Goal: Register for event/course

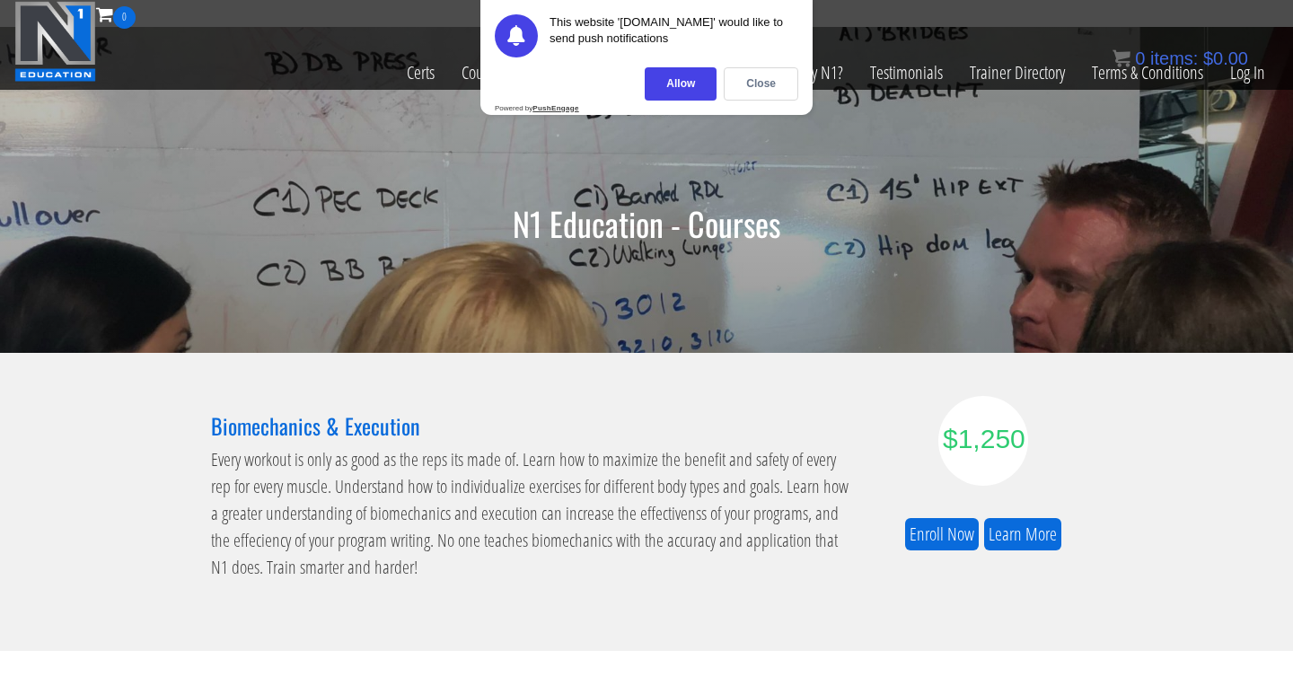
click at [460, 254] on div "N1 Education - Courses" at bounding box center [646, 190] width 1293 height 326
click at [471, 77] on link "Course List" at bounding box center [492, 73] width 89 height 88
click at [783, 88] on div "Close" at bounding box center [761, 83] width 75 height 33
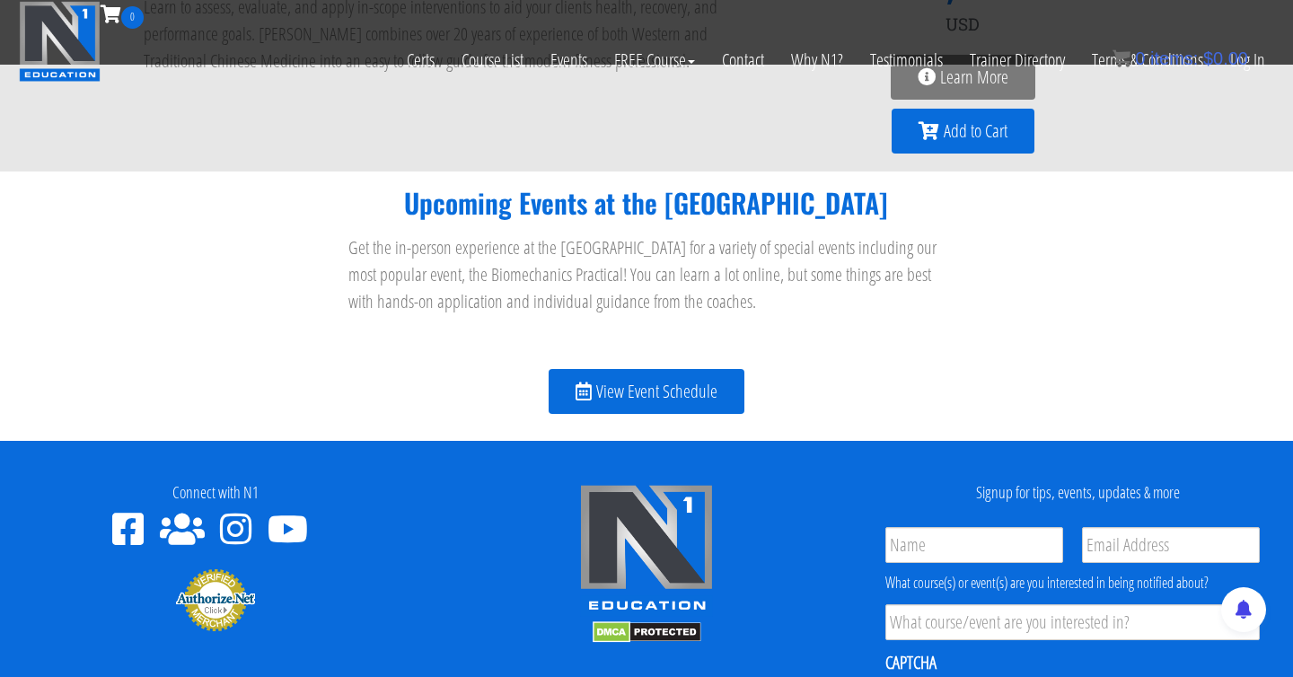
scroll to position [1995, 0]
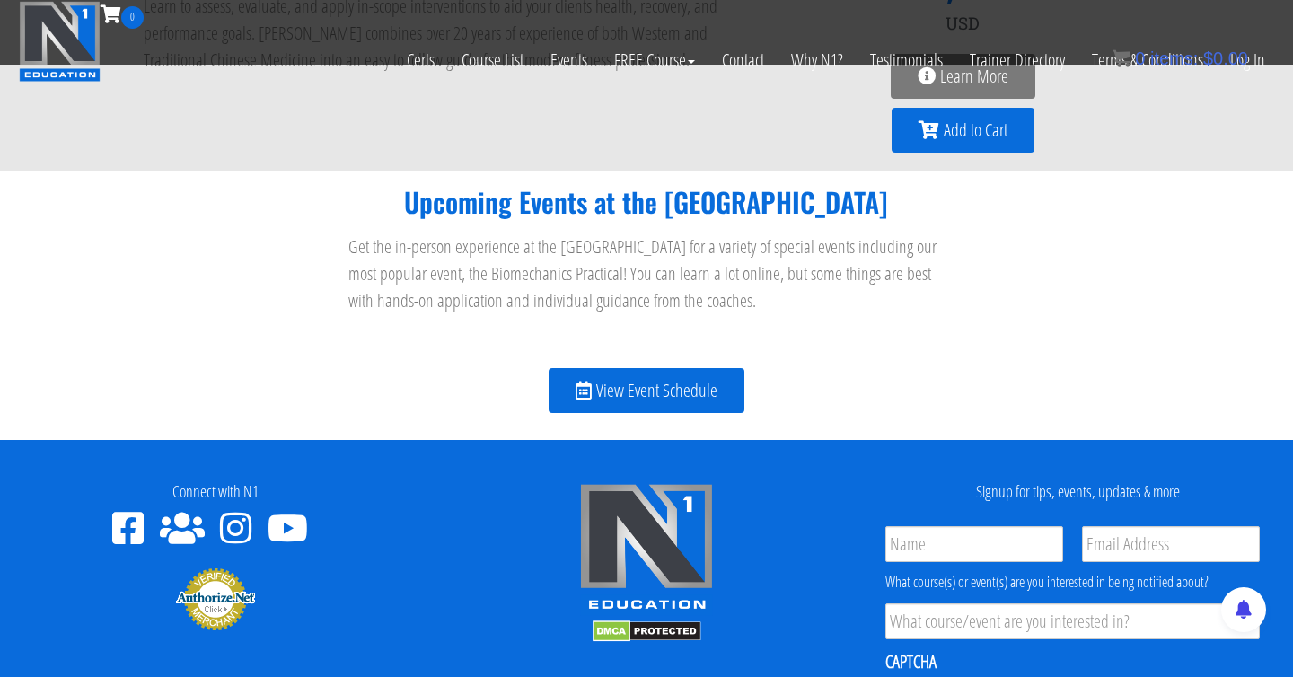
click at [657, 395] on span "View Event Schedule" at bounding box center [656, 391] width 121 height 18
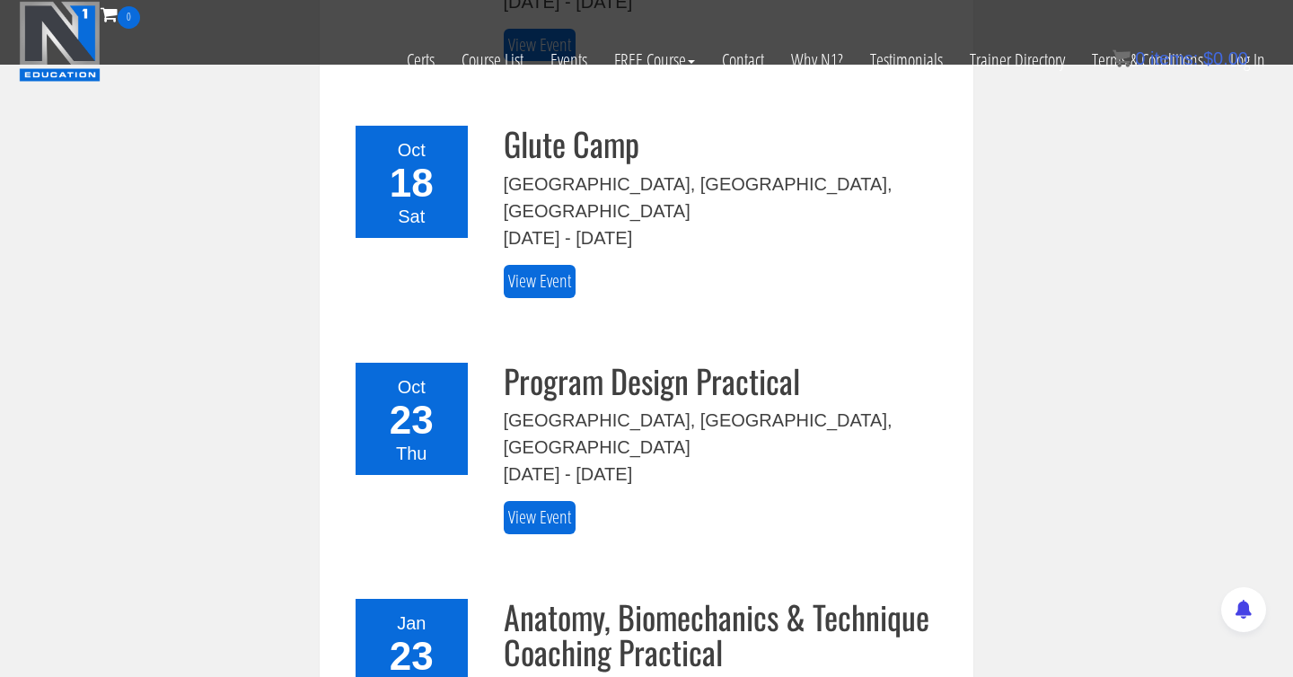
scroll to position [736, 0]
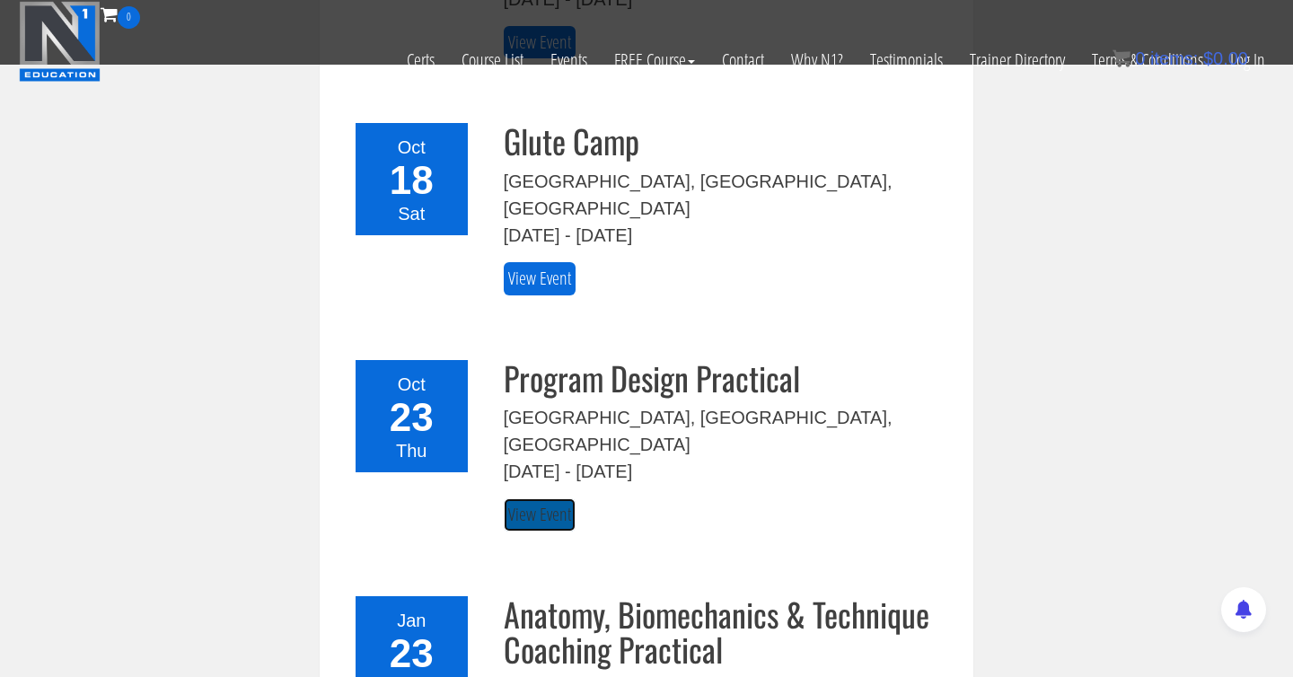
click at [538, 498] on link "View Event" at bounding box center [540, 514] width 72 height 33
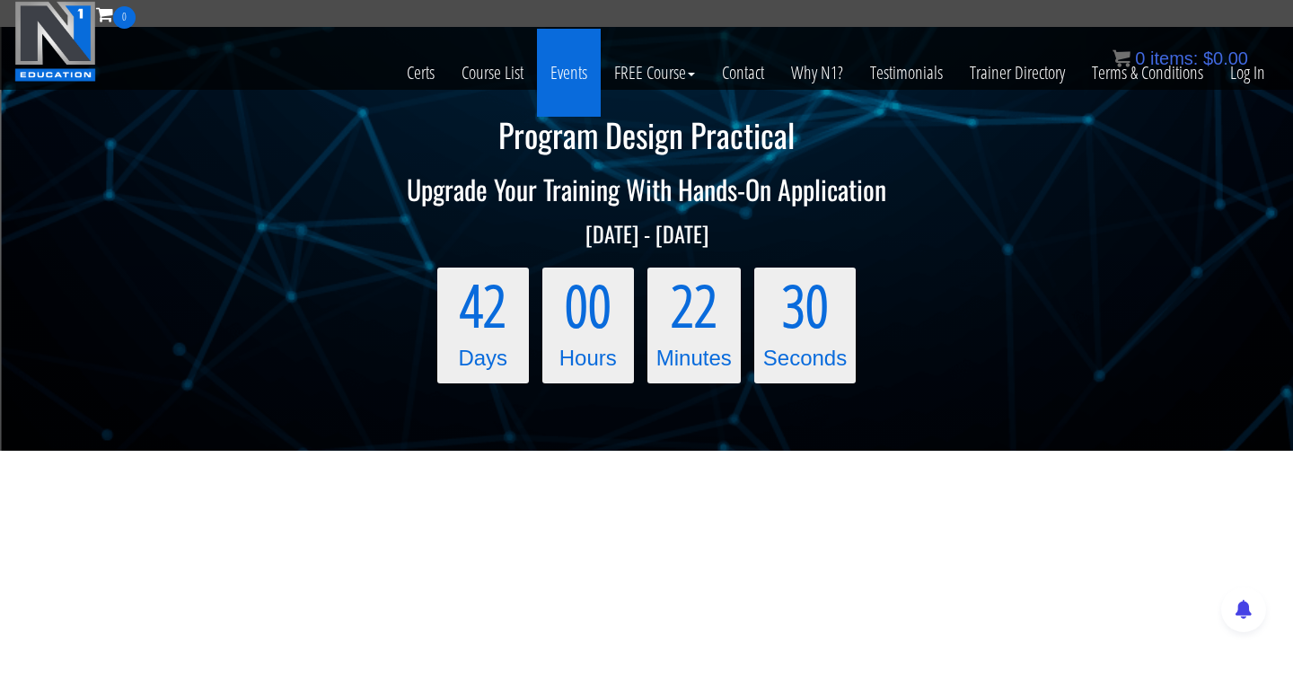
click at [576, 73] on link "Events" at bounding box center [569, 73] width 64 height 88
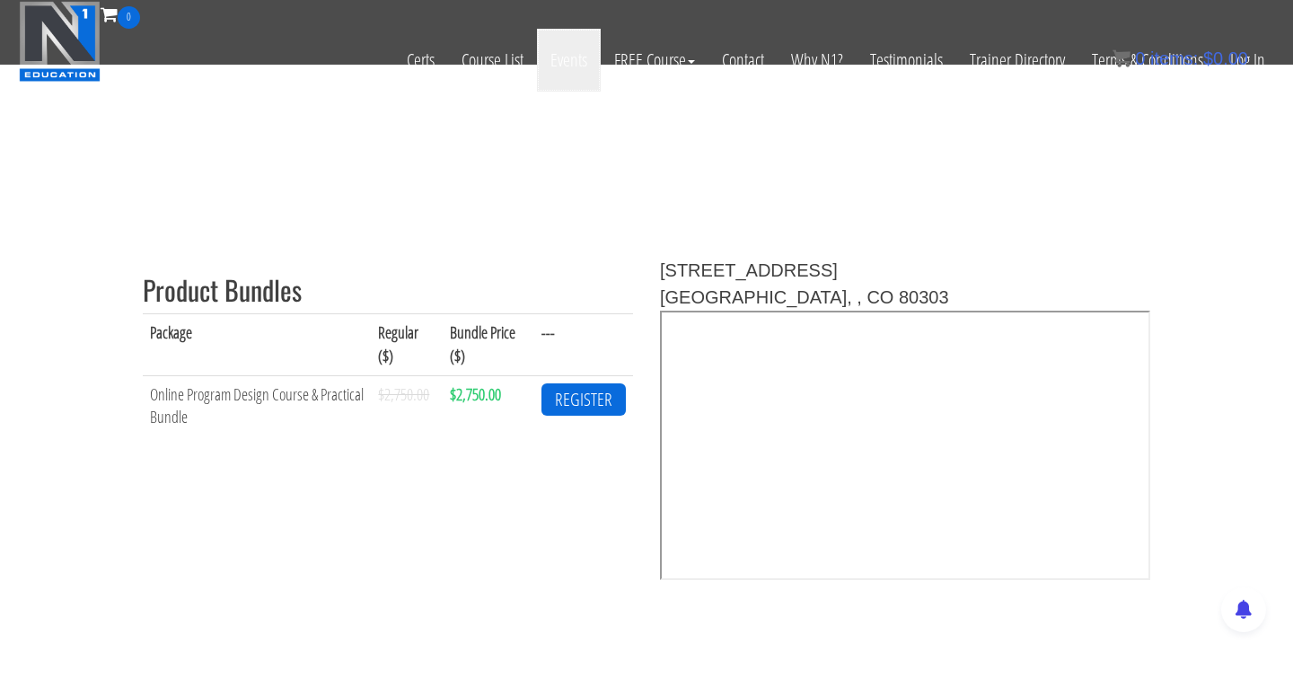
scroll to position [504, 0]
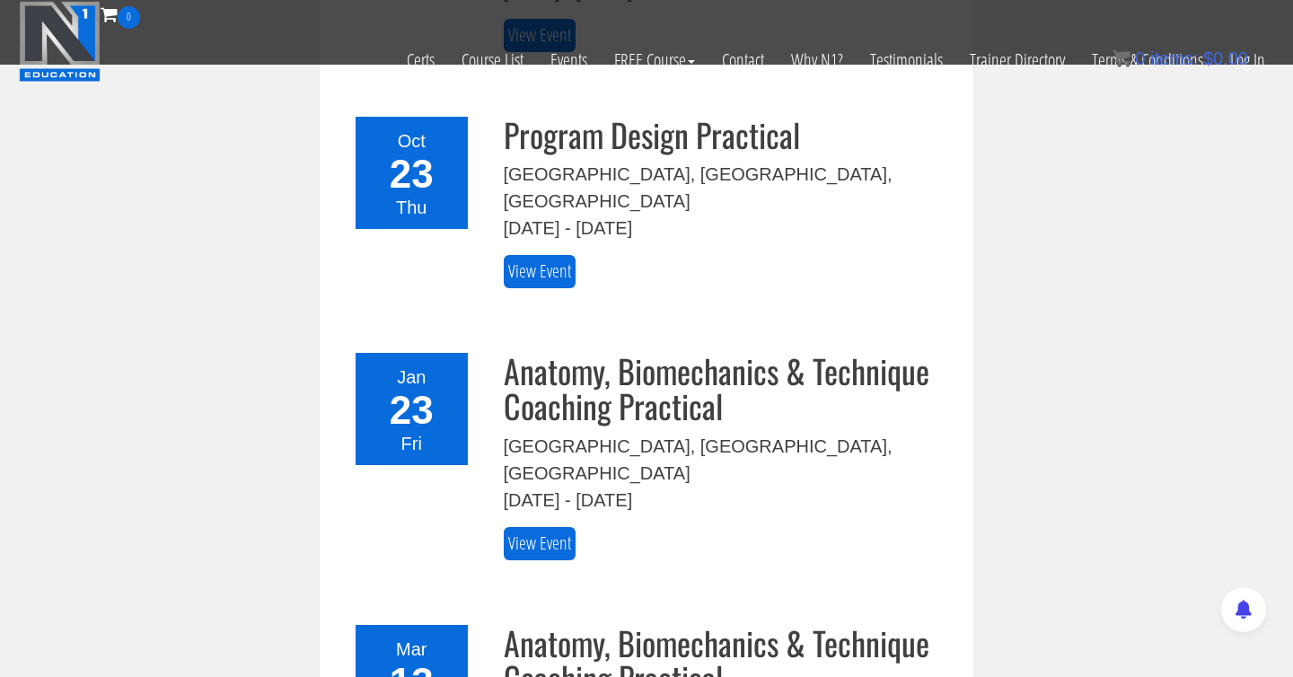
scroll to position [982, 0]
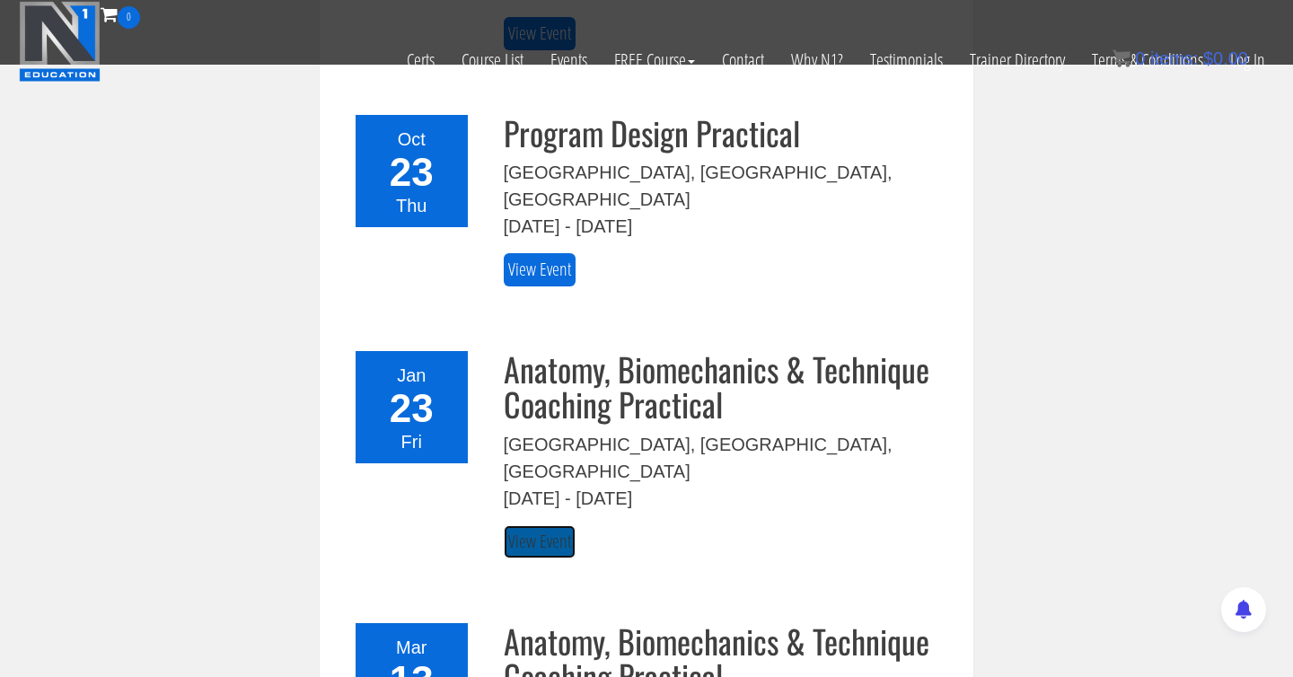
click at [520, 525] on link "View Event" at bounding box center [540, 541] width 72 height 33
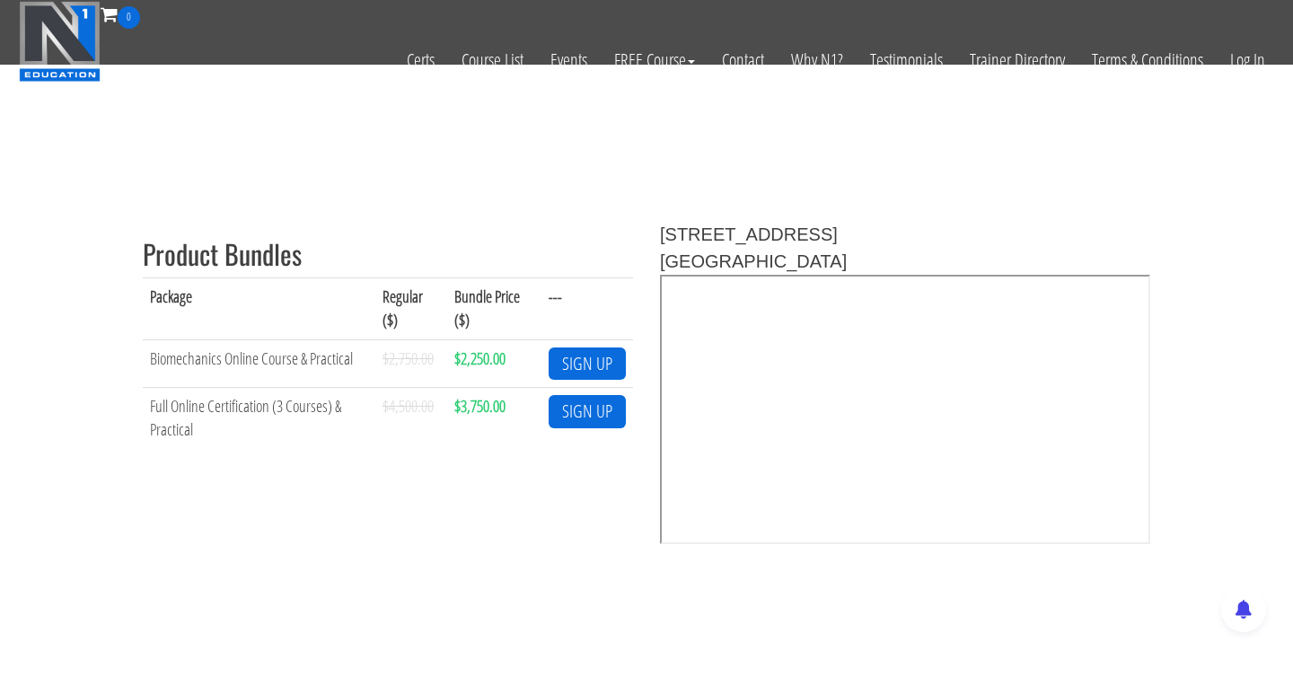
scroll to position [603, 0]
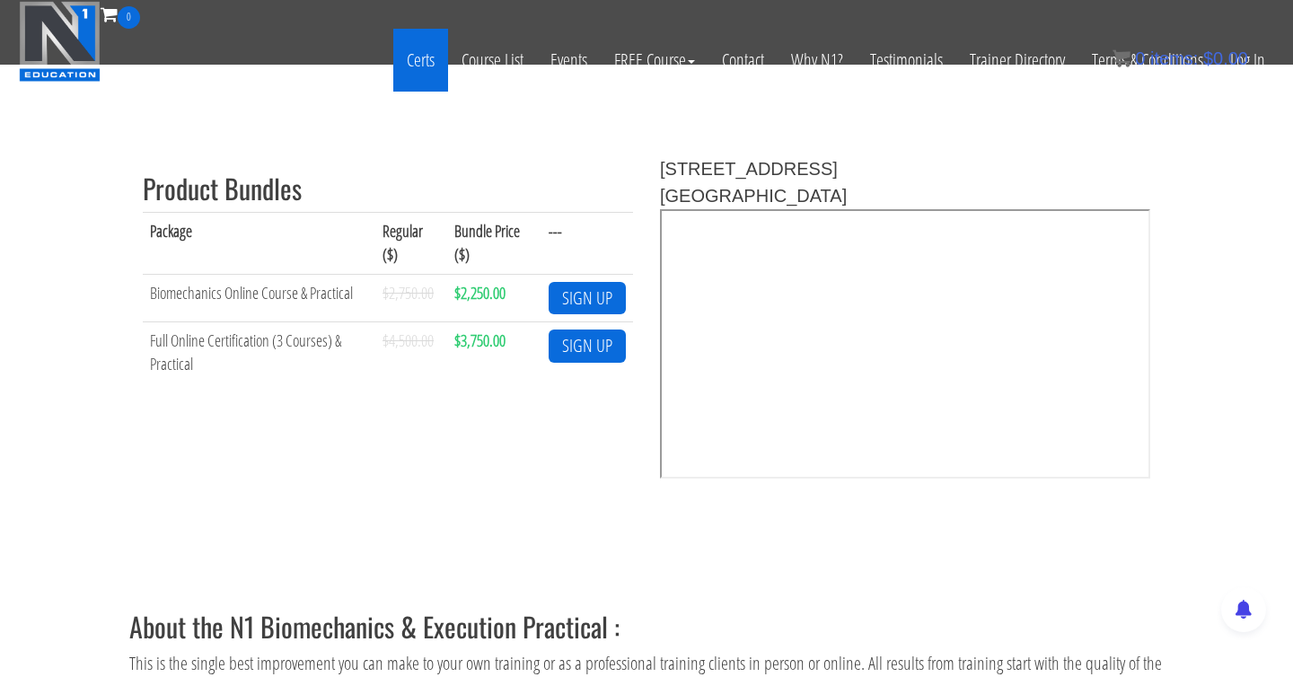
click at [408, 52] on link "Certs" at bounding box center [420, 60] width 55 height 63
